Goal: Information Seeking & Learning: Find specific fact

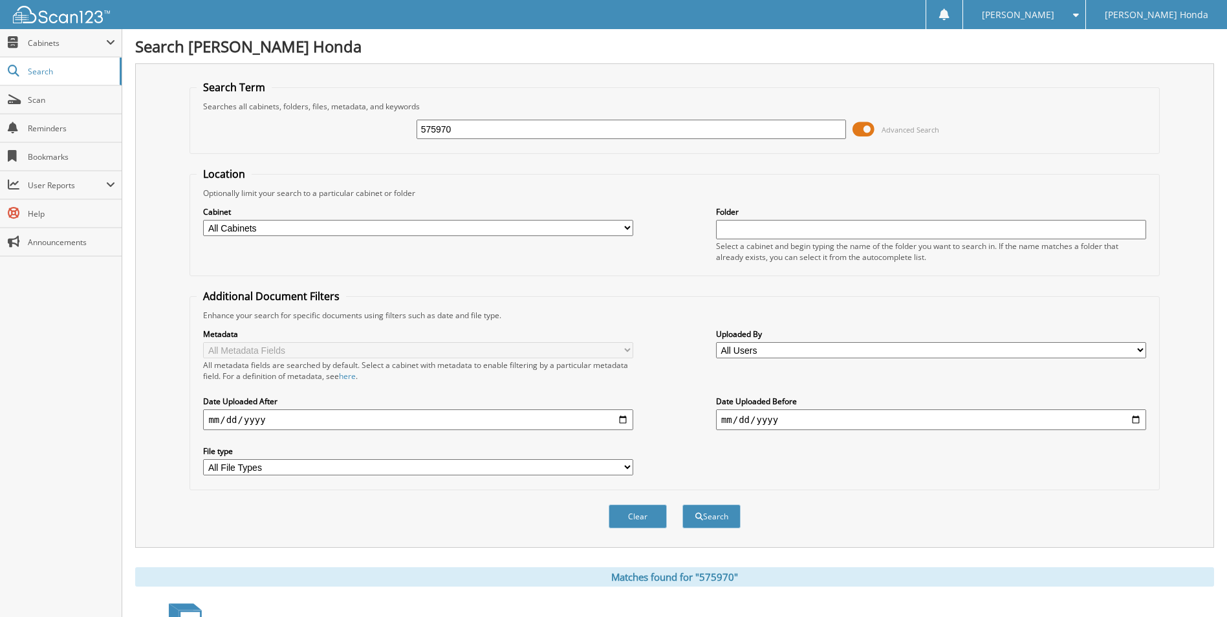
drag, startPoint x: 557, startPoint y: 131, endPoint x: 337, endPoint y: 128, distance: 219.9
click at [338, 127] on div "575970 Advanced Search" at bounding box center [674, 129] width 955 height 35
click at [854, 129] on span at bounding box center [864, 129] width 22 height 19
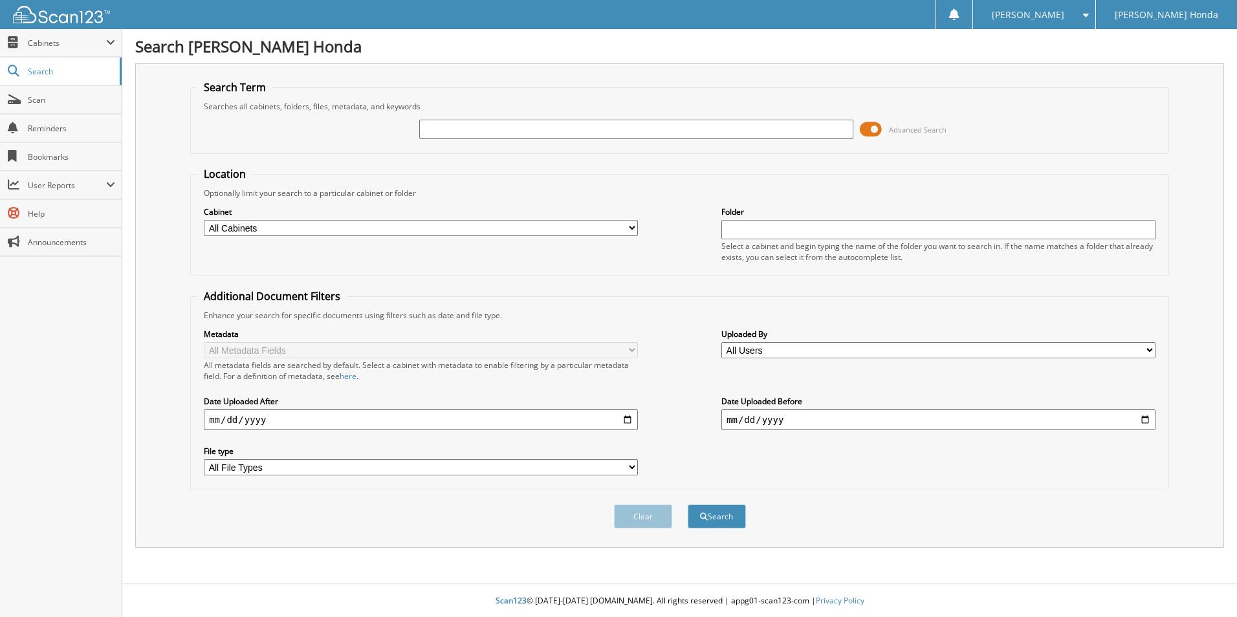
click at [689, 136] on input "text" at bounding box center [636, 129] width 434 height 19
type input "231974A"
click at [688, 505] on button "Search" at bounding box center [717, 517] width 58 height 24
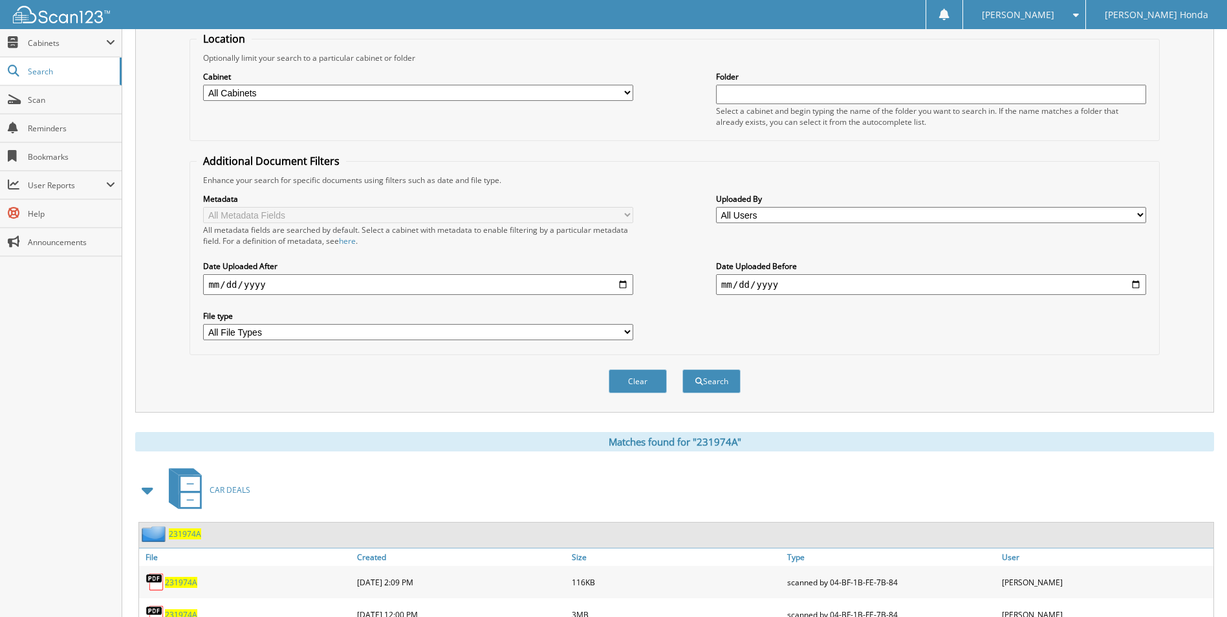
scroll to position [221, 0]
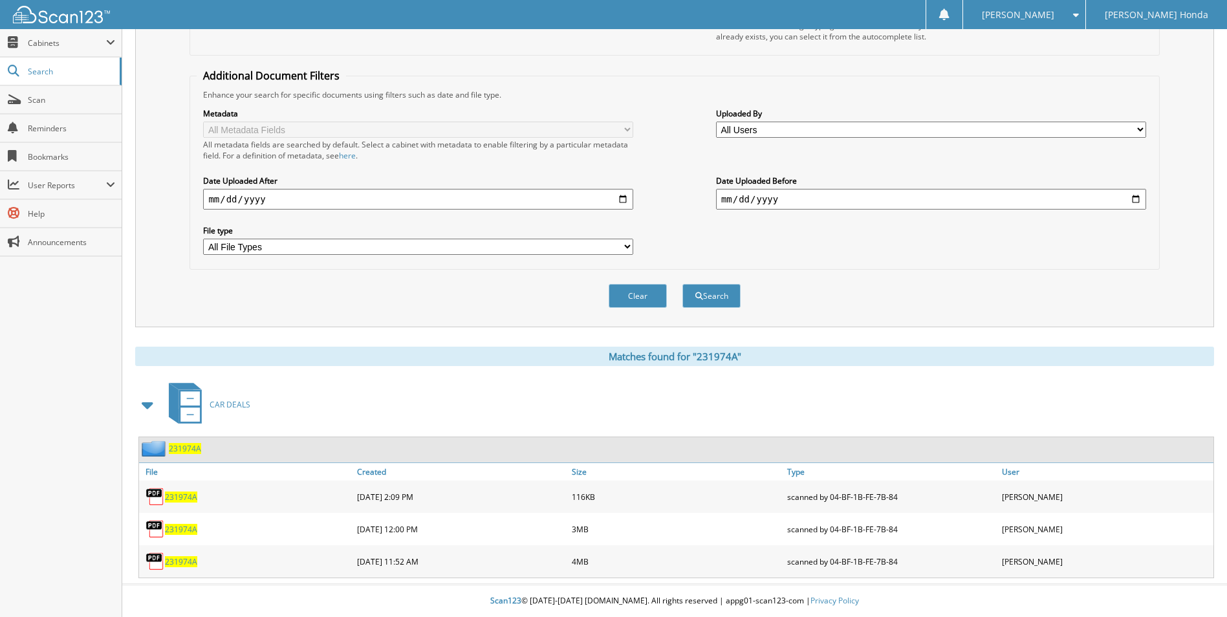
click at [172, 560] on span "231974A" at bounding box center [181, 561] width 32 height 11
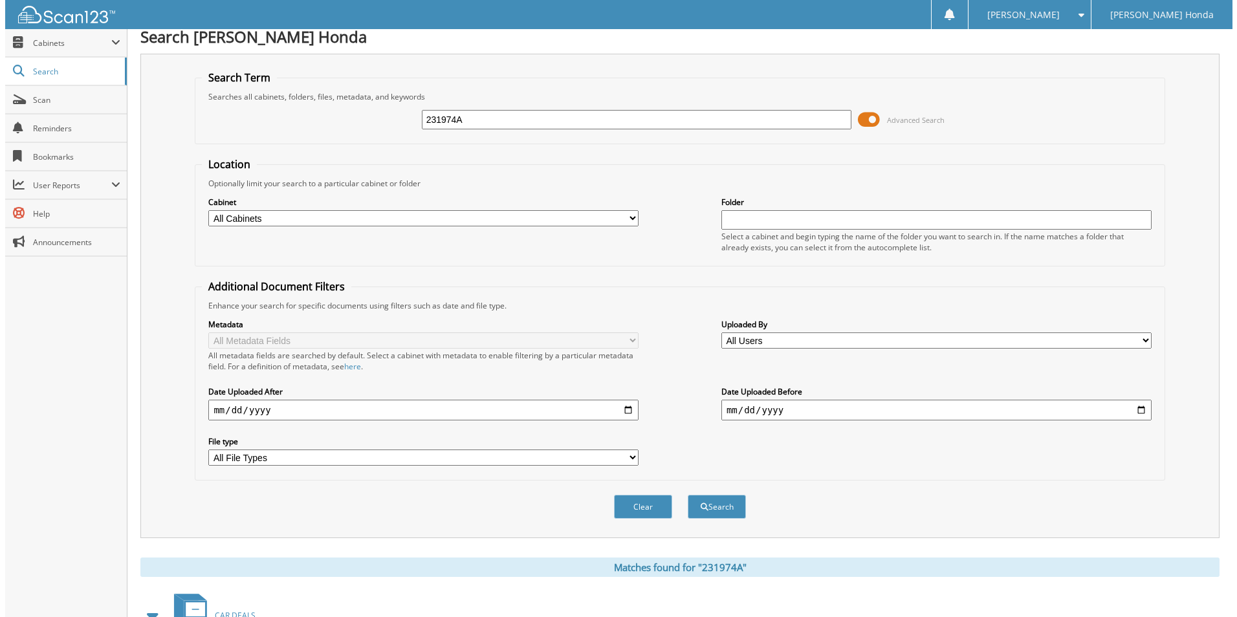
scroll to position [0, 0]
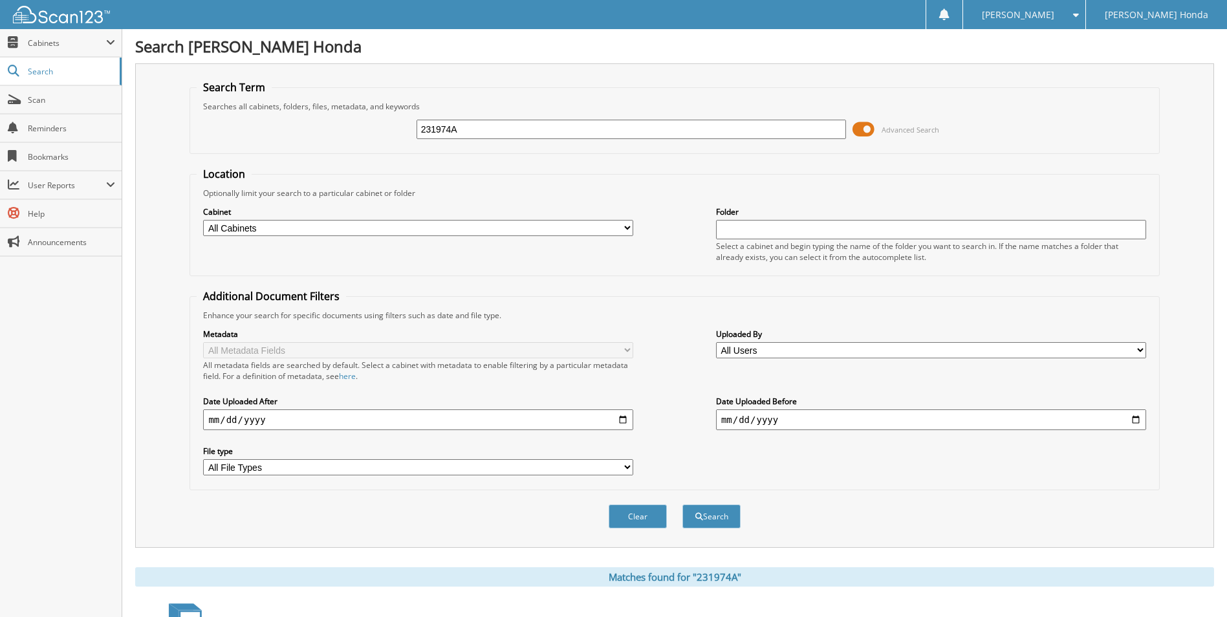
click at [853, 131] on span at bounding box center [864, 129] width 22 height 19
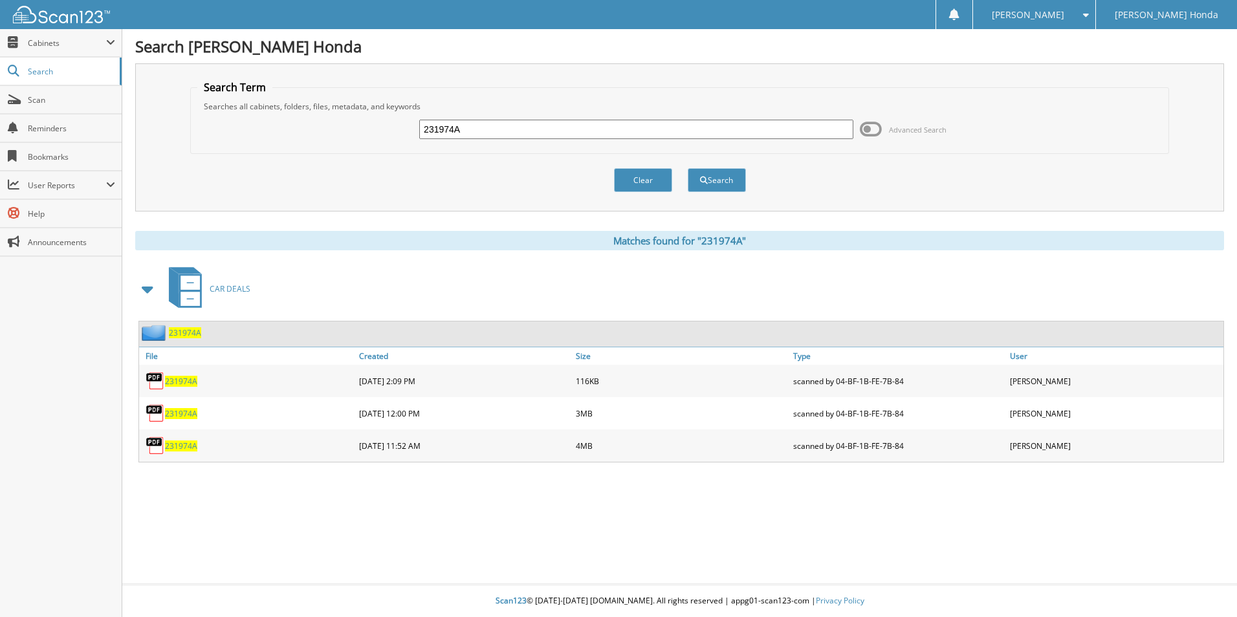
drag, startPoint x: 516, startPoint y: 130, endPoint x: 275, endPoint y: 122, distance: 240.8
click at [276, 123] on div "231974A Advanced Search" at bounding box center [679, 129] width 964 height 35
paste input "192360"
type input "192360"
click at [688, 168] on button "Search" at bounding box center [717, 180] width 58 height 24
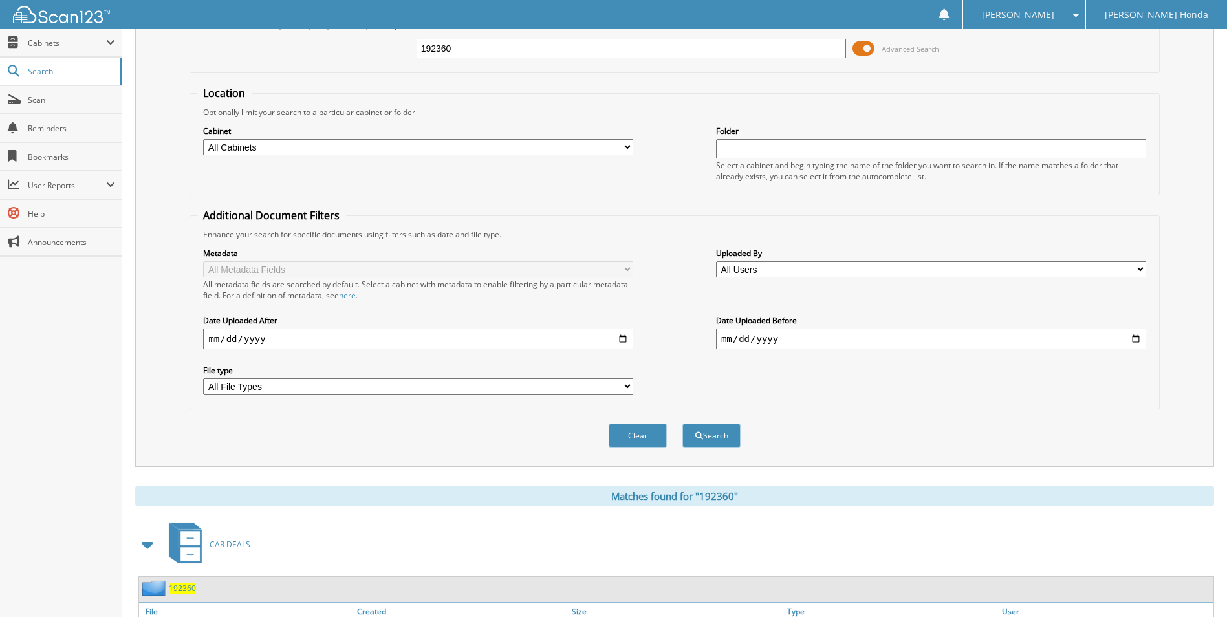
scroll to position [157, 0]
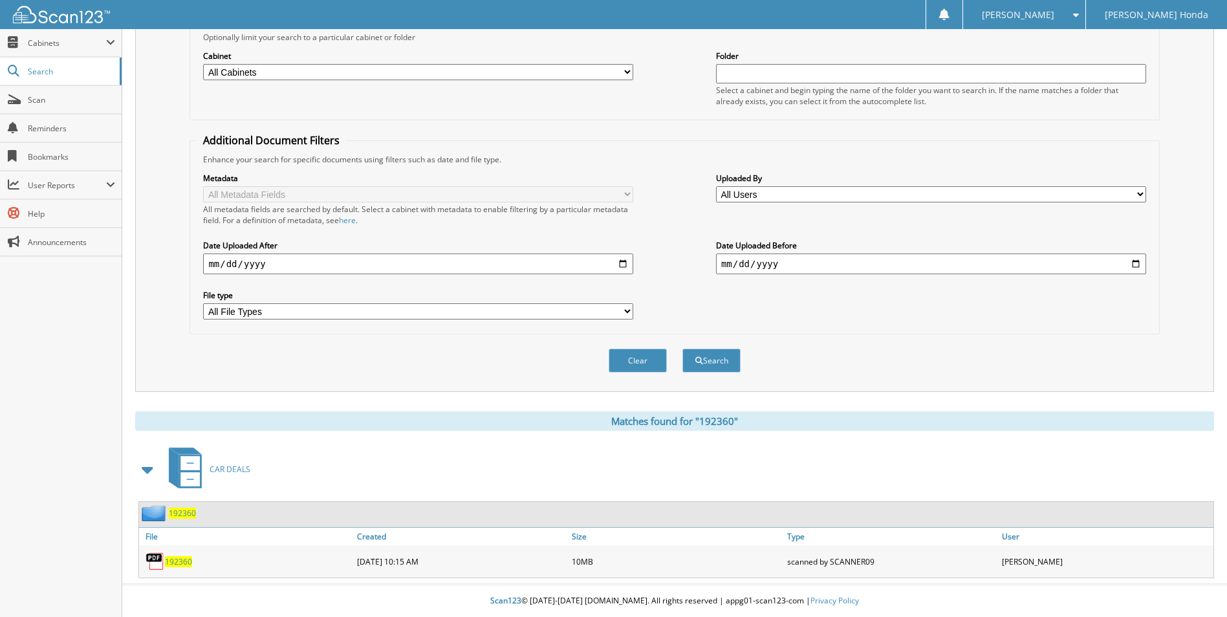
click at [187, 561] on span "192360" at bounding box center [178, 561] width 27 height 11
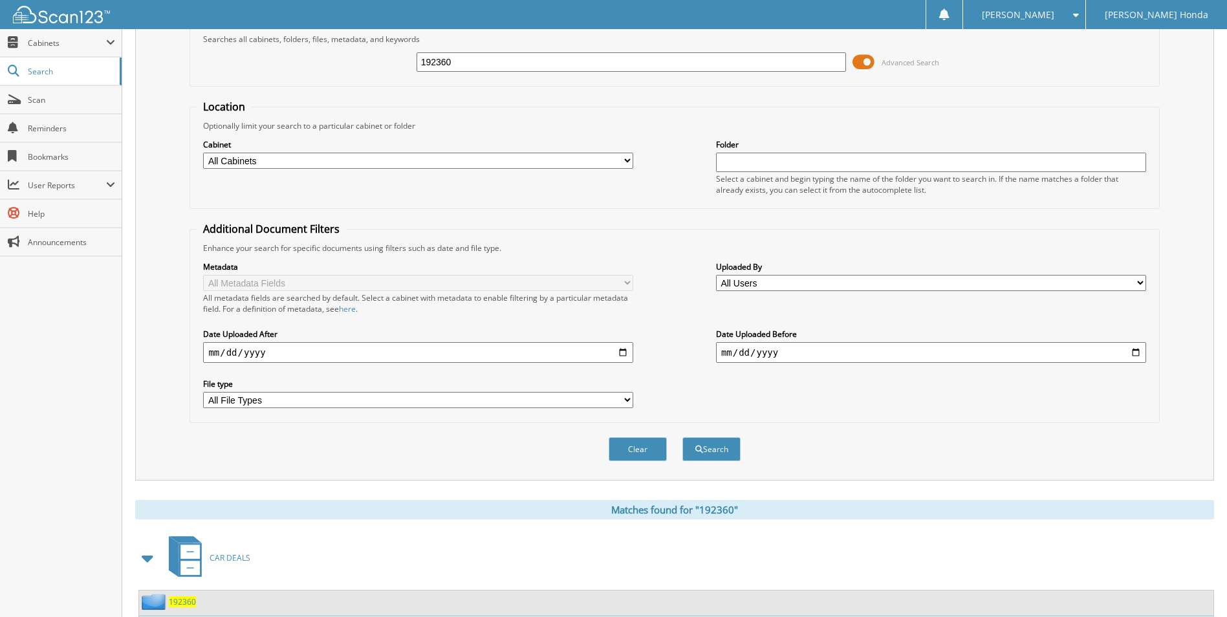
scroll to position [0, 0]
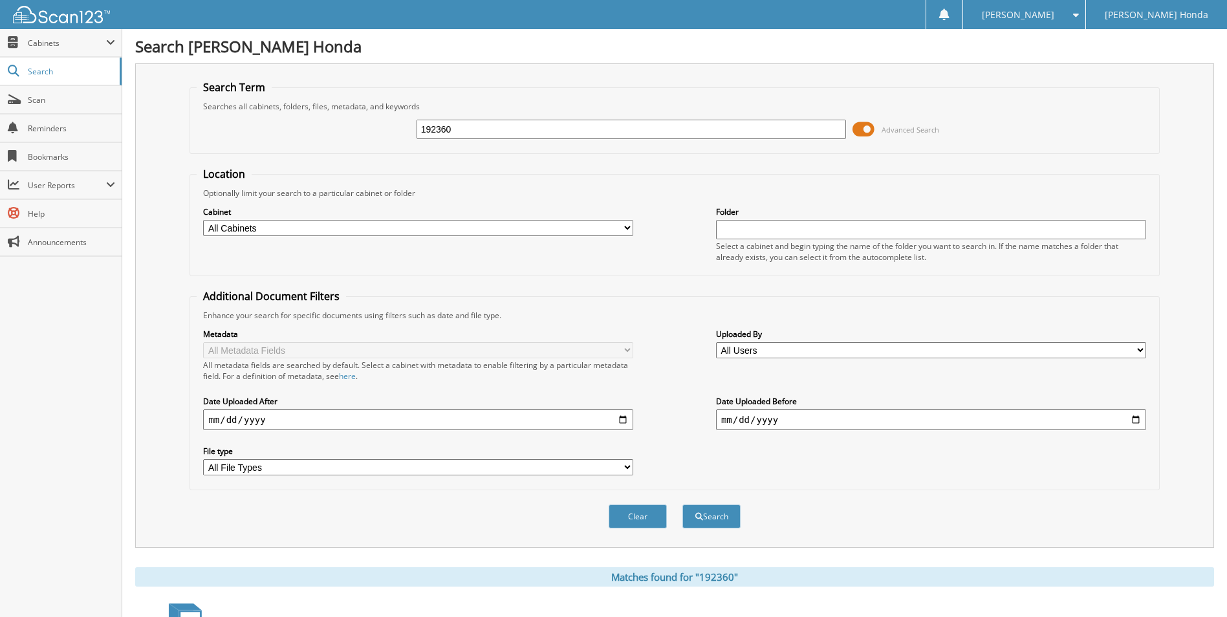
click at [496, 136] on input "192360" at bounding box center [632, 129] width 430 height 19
drag, startPoint x: 502, startPoint y: 128, endPoint x: 347, endPoint y: 128, distance: 155.2
click at [347, 128] on div "192360 Advanced Search" at bounding box center [674, 129] width 955 height 35
type input "298957"
click at [682, 505] on button "Search" at bounding box center [711, 517] width 58 height 24
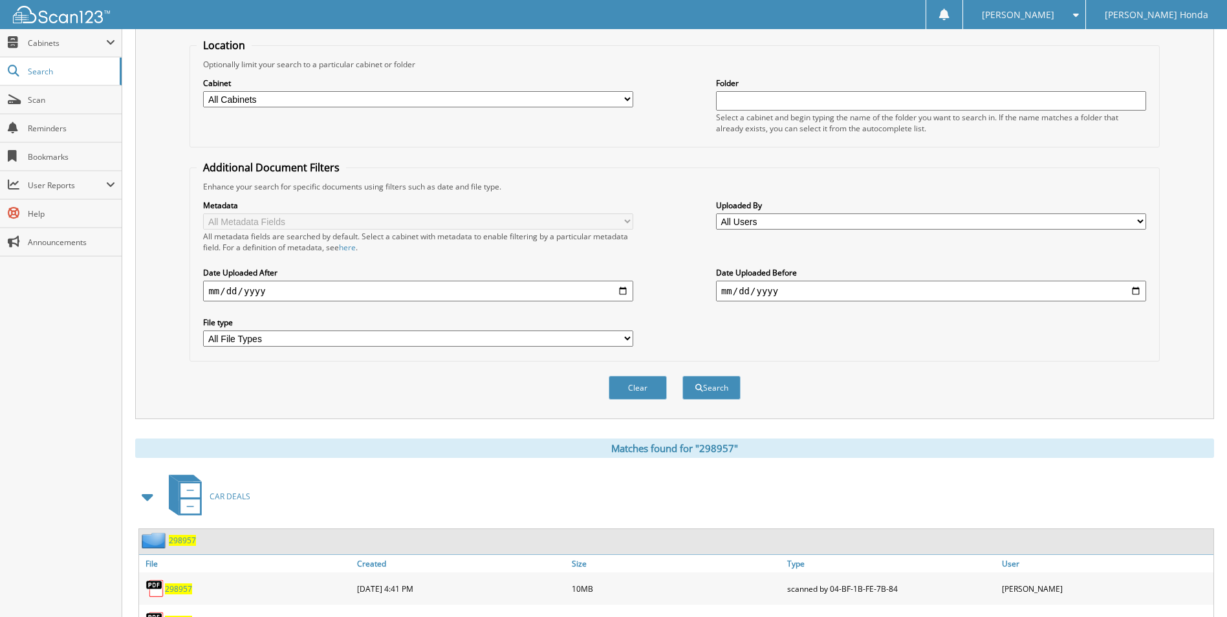
scroll to position [189, 0]
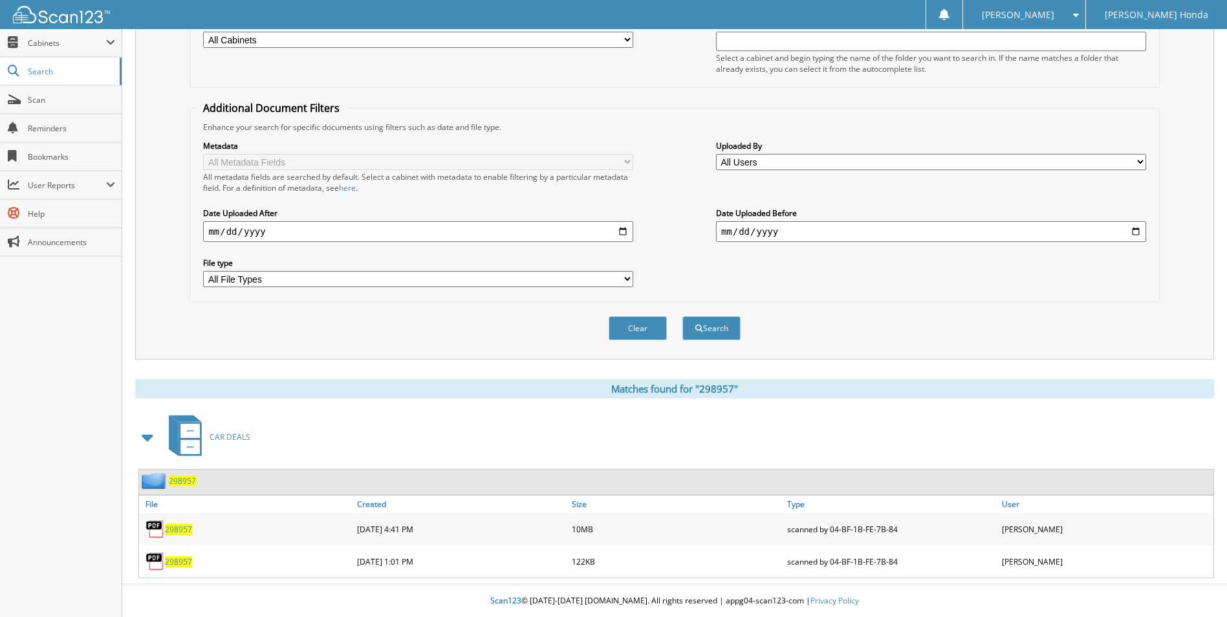
click at [184, 527] on span "298957" at bounding box center [178, 529] width 27 height 11
